Goal: Transaction & Acquisition: Purchase product/service

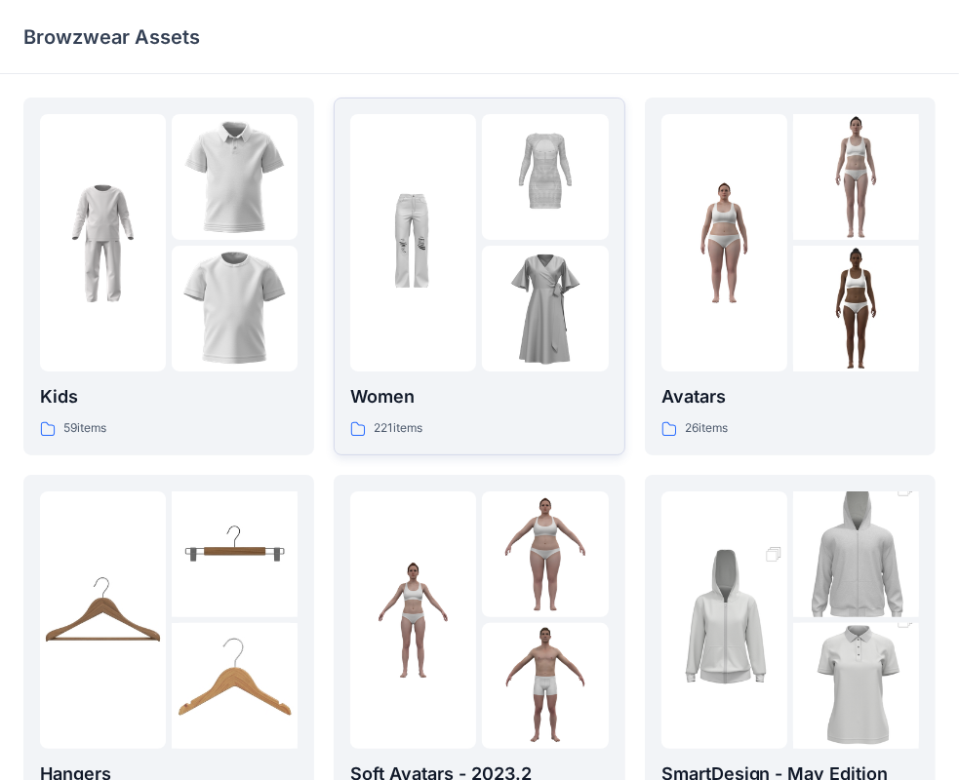
click at [388, 398] on p "Women" at bounding box center [478, 396] width 257 height 27
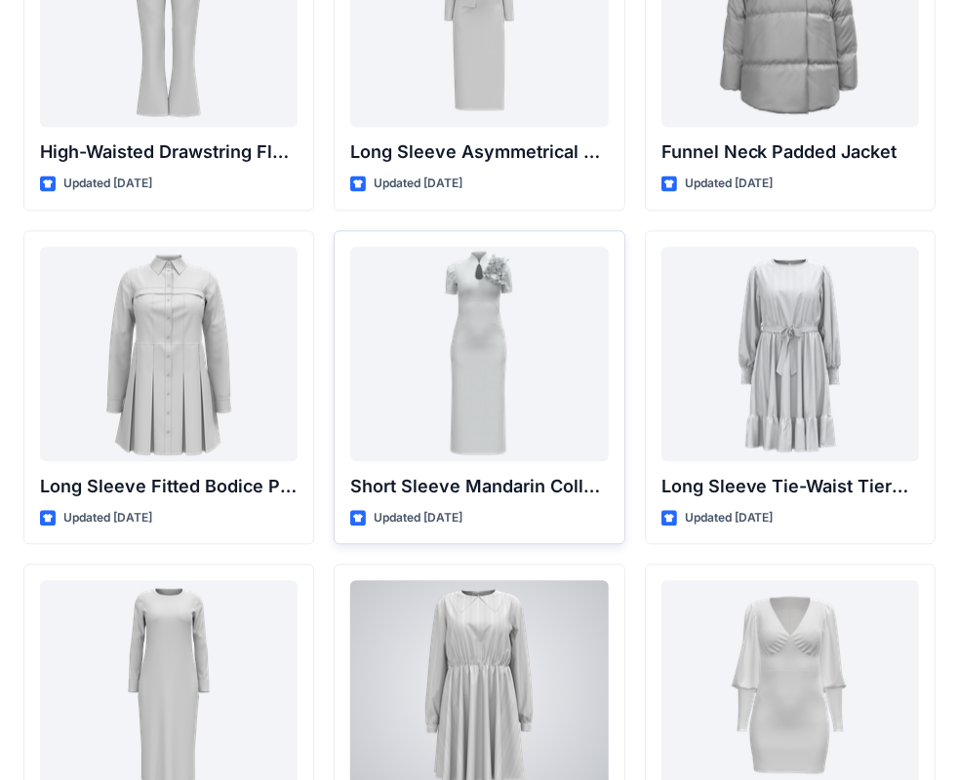
scroll to position [7499, 0]
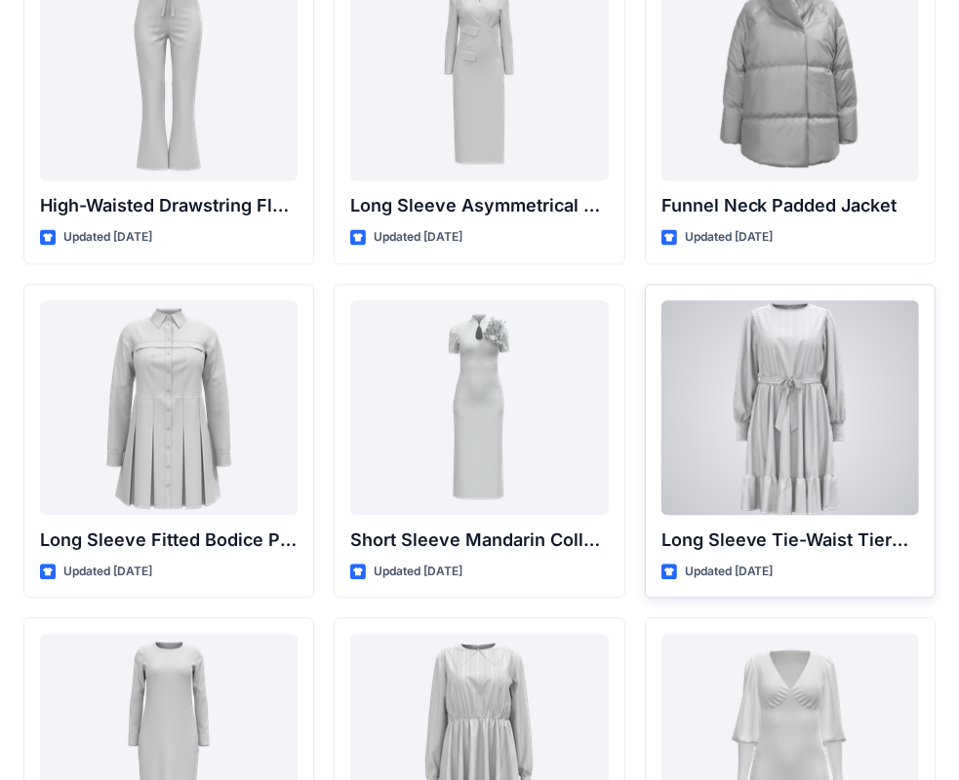
click at [823, 452] on div at bounding box center [789, 407] width 257 height 215
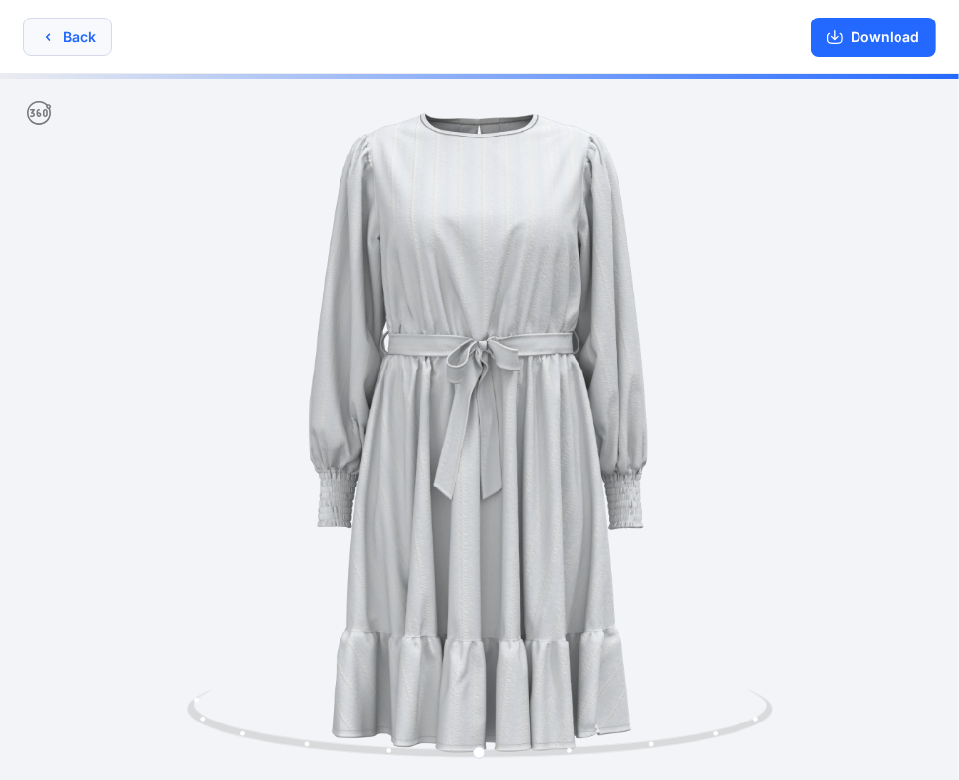
click at [92, 35] on button "Back" at bounding box center [67, 37] width 89 height 38
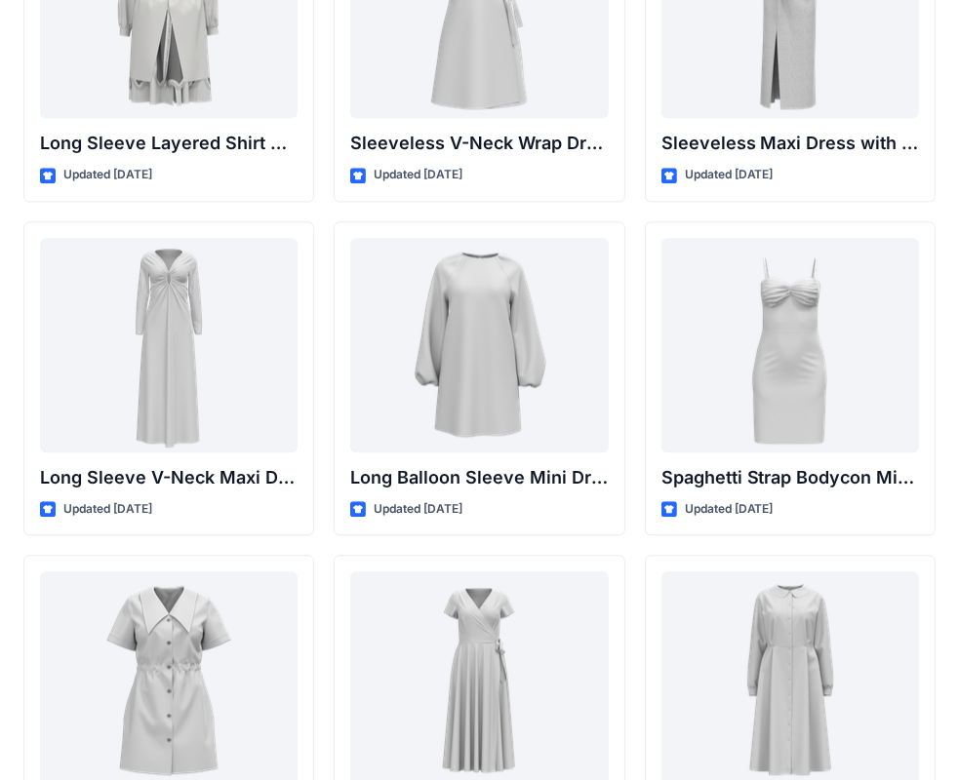
scroll to position [2786, 0]
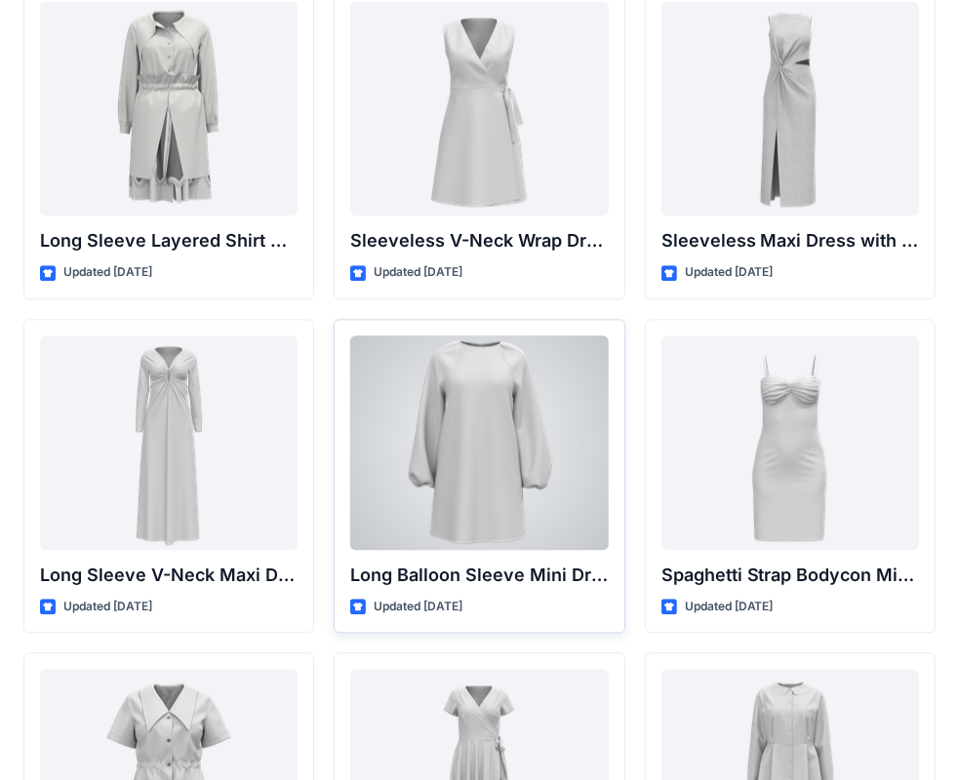
click at [491, 468] on div at bounding box center [478, 443] width 257 height 215
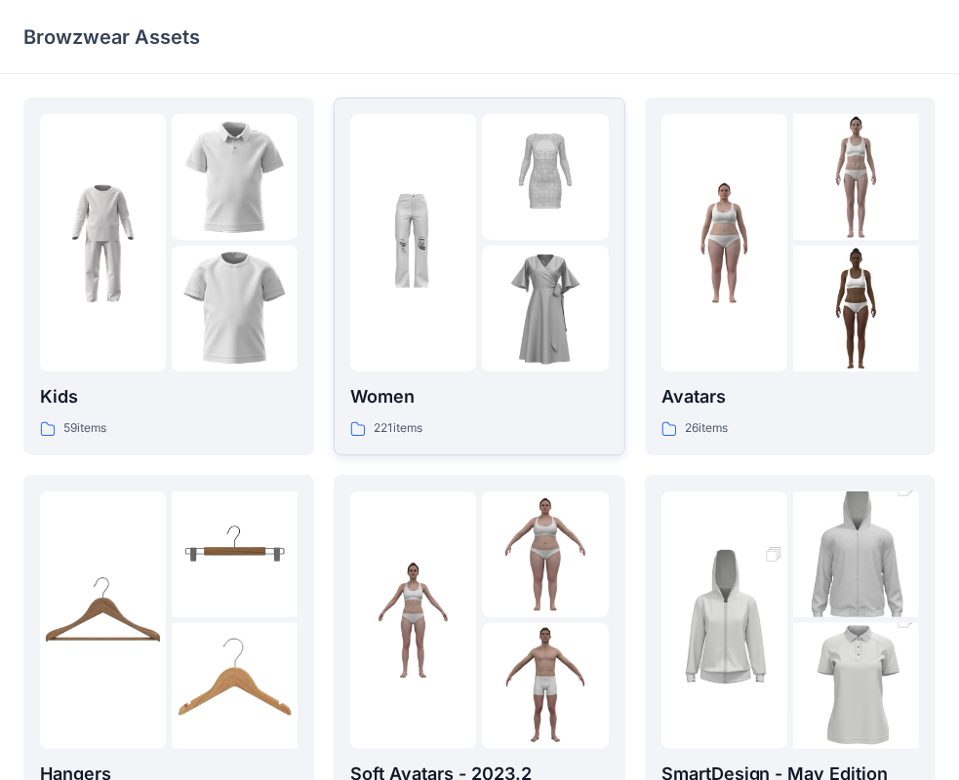
click at [405, 414] on div "Women 221 items" at bounding box center [478, 411] width 257 height 56
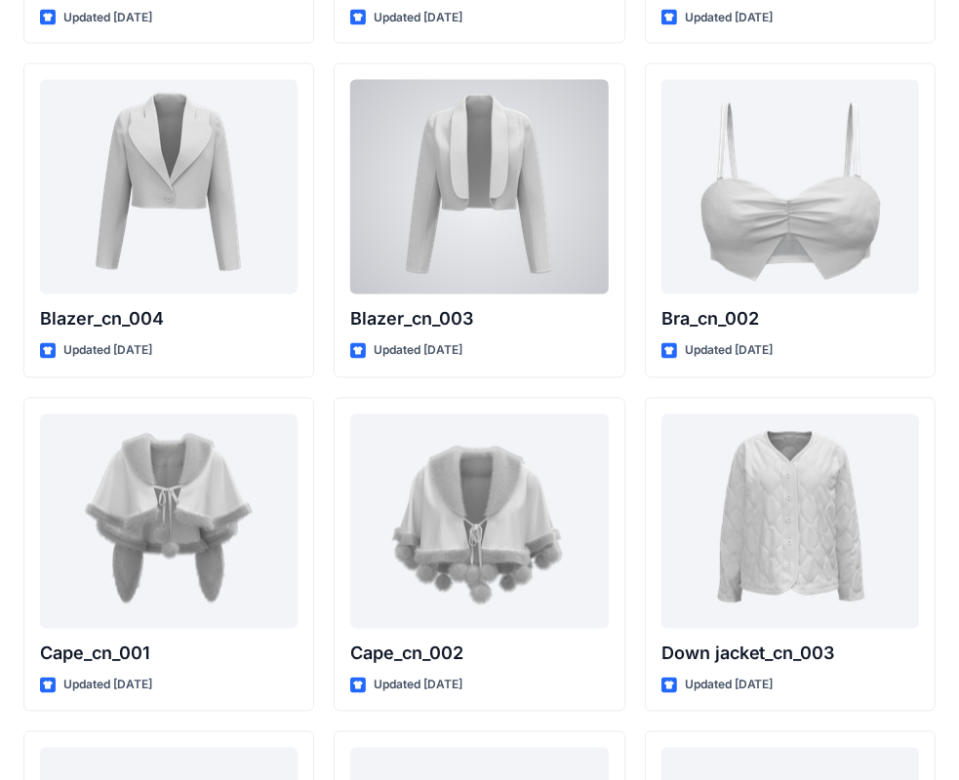
scroll to position [11893, 0]
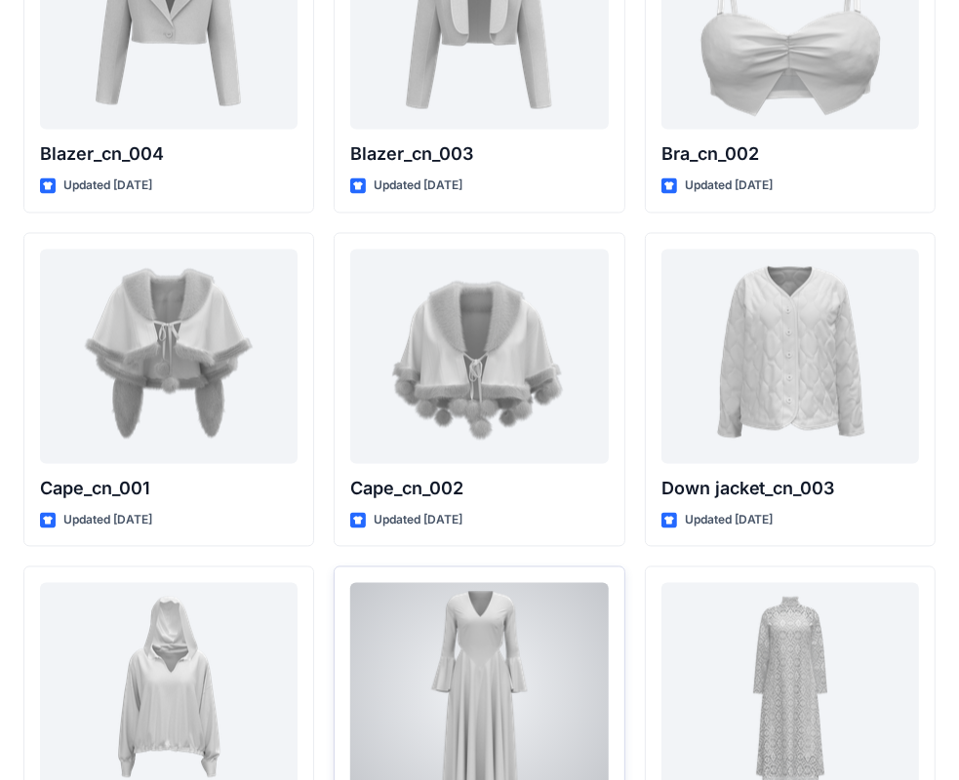
click at [574, 677] on div at bounding box center [478, 690] width 257 height 215
